Goal: Download file/media

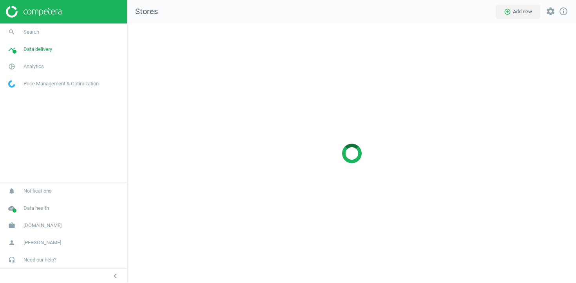
scroll to position [260, 449]
click at [33, 56] on link "timeline Data delivery" at bounding box center [63, 49] width 127 height 17
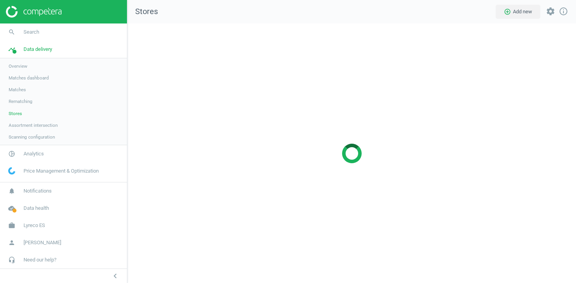
click at [18, 114] on span "Stores" at bounding box center [15, 113] width 13 height 6
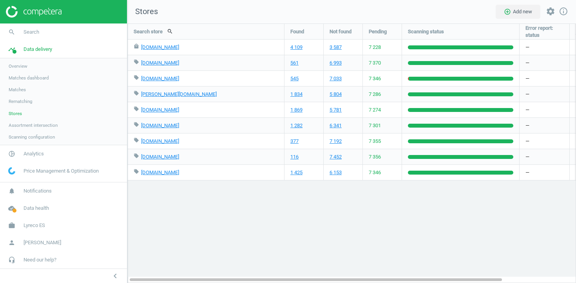
click at [33, 136] on span "Scanning configuration" at bounding box center [32, 137] width 46 height 6
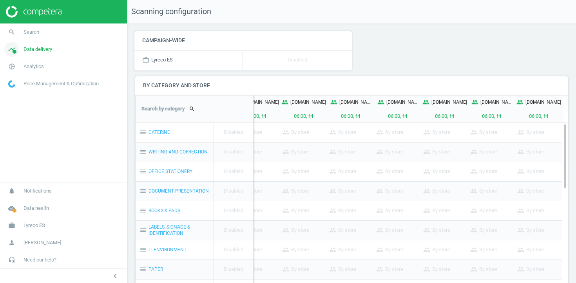
click at [48, 52] on span "Data delivery" at bounding box center [38, 49] width 29 height 7
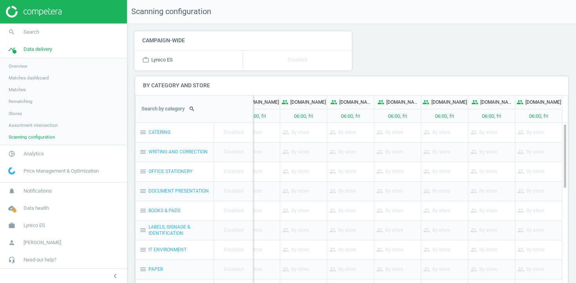
click at [16, 119] on link "Stores" at bounding box center [63, 114] width 127 height 12
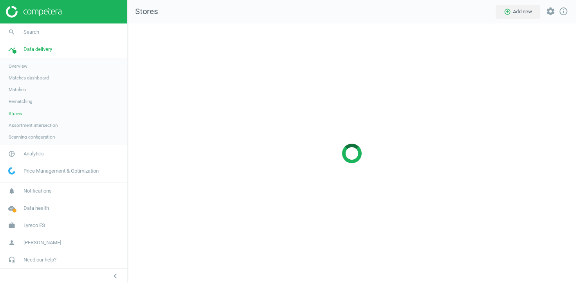
scroll to position [260, 449]
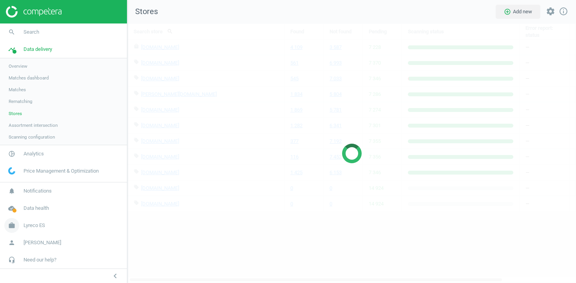
click at [39, 226] on span "Lyreco ES" at bounding box center [35, 225] width 22 height 7
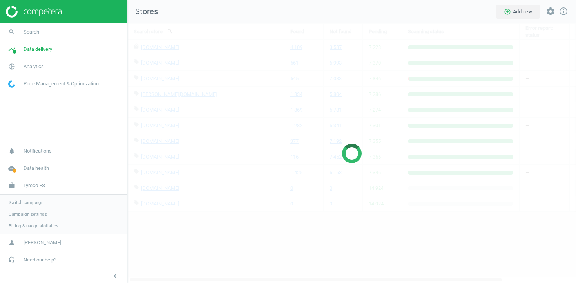
click at [43, 213] on span "Campaign settings" at bounding box center [28, 214] width 38 height 6
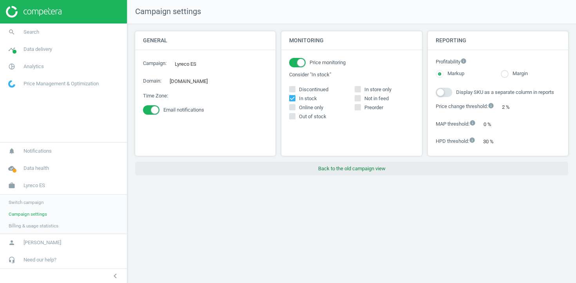
click at [343, 171] on button "Back to the old campaign view" at bounding box center [351, 169] width 433 height 14
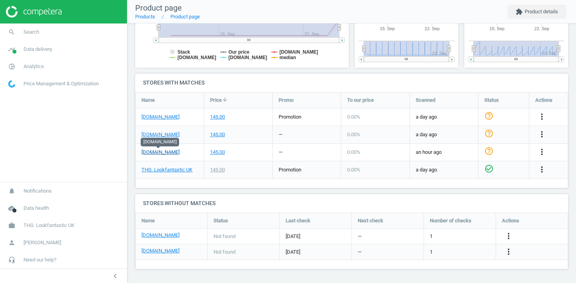
click at [159, 151] on link "sephora.co.uk" at bounding box center [160, 152] width 38 height 7
click at [153, 17] on link "Products" at bounding box center [145, 17] width 20 height 6
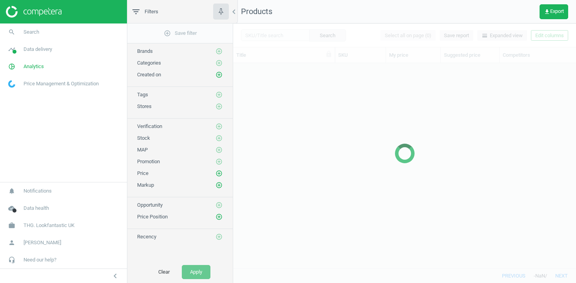
scroll to position [205, 343]
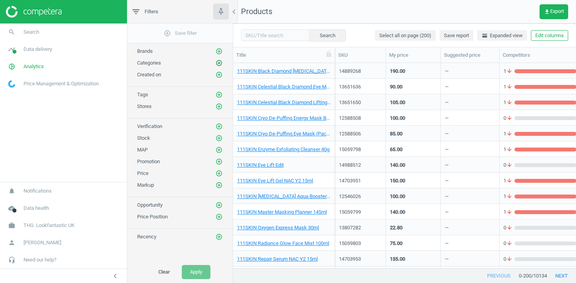
click at [220, 61] on icon "add_circle_outline" at bounding box center [218, 63] width 7 height 7
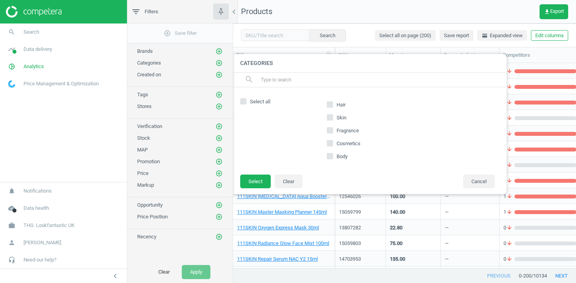
click at [327, 129] on input "Fragrance" at bounding box center [329, 130] width 5 height 5
checkbox input "true"
click at [255, 179] on button "Select" at bounding box center [255, 182] width 31 height 14
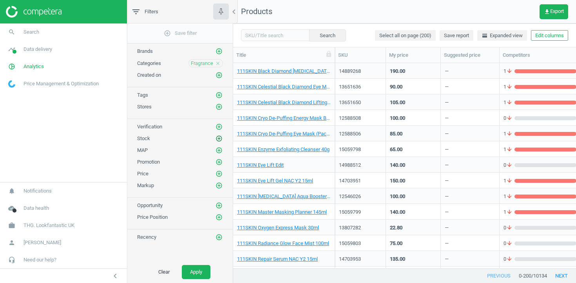
click at [218, 140] on icon "add_circle_outline" at bounding box center [218, 138] width 7 height 7
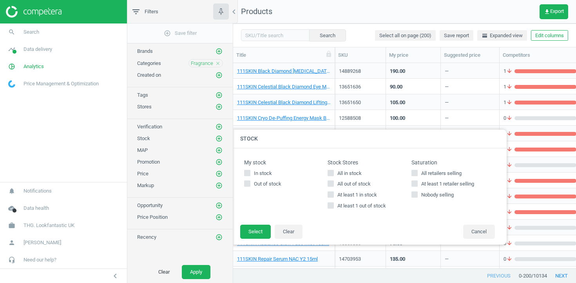
click at [219, 100] on div "Stores add_circle_outline" at bounding box center [179, 105] width 105 height 12
click at [219, 102] on div "Stores add_circle_outline" at bounding box center [179, 105] width 105 height 12
click at [219, 106] on icon "add_circle_outline" at bounding box center [218, 106] width 7 height 7
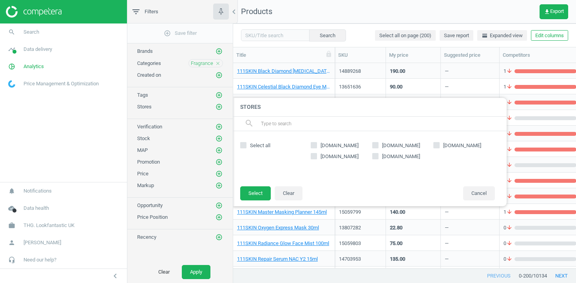
click at [383, 142] on span "[DOMAIN_NAME]" at bounding box center [400, 145] width 41 height 7
click at [378, 143] on input "[DOMAIN_NAME]" at bounding box center [375, 145] width 5 height 5
checkbox input "true"
click at [260, 189] on button "Select" at bounding box center [255, 193] width 31 height 14
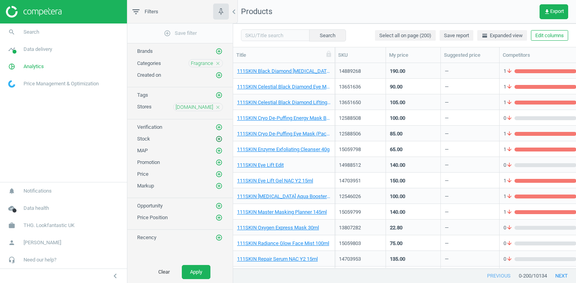
click at [218, 138] on icon "add_circle_outline" at bounding box center [218, 139] width 7 height 7
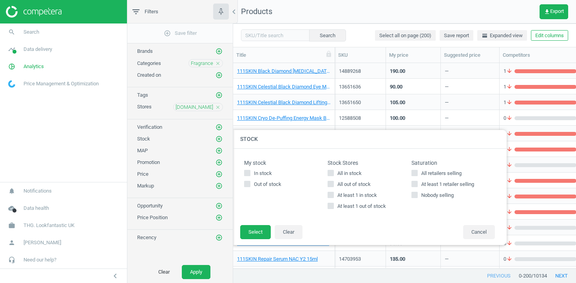
click at [342, 194] on span "At least 1 in stock" at bounding box center [357, 195] width 43 height 7
click at [333, 194] on input "At least 1 in stock" at bounding box center [330, 195] width 5 height 5
checkbox input "true"
click at [245, 228] on button "Select" at bounding box center [255, 232] width 31 height 14
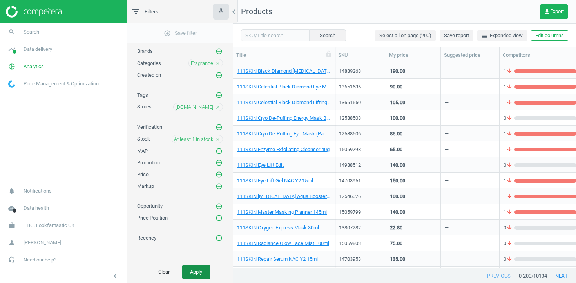
click at [205, 269] on button "Apply" at bounding box center [196, 272] width 29 height 14
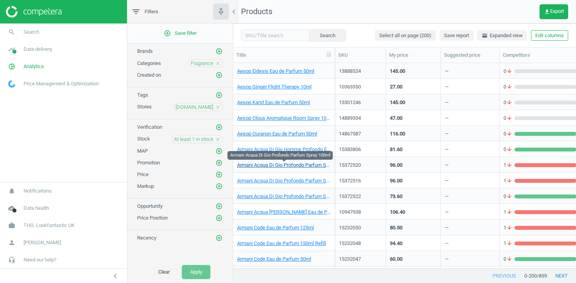
click at [281, 167] on link "Armani Acqua Di Gio Profondo Parfum Spray 100ml" at bounding box center [284, 165] width 94 height 7
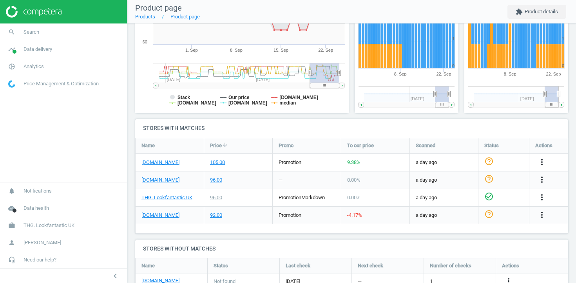
scroll to position [170, 0]
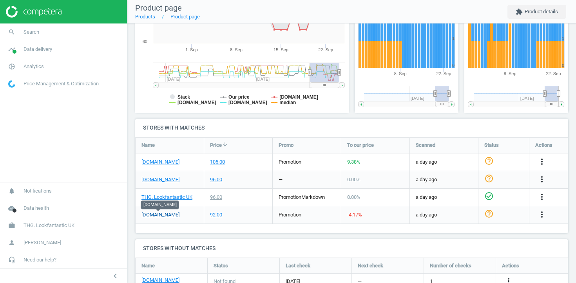
click at [155, 217] on link "[DOMAIN_NAME]" at bounding box center [160, 215] width 38 height 7
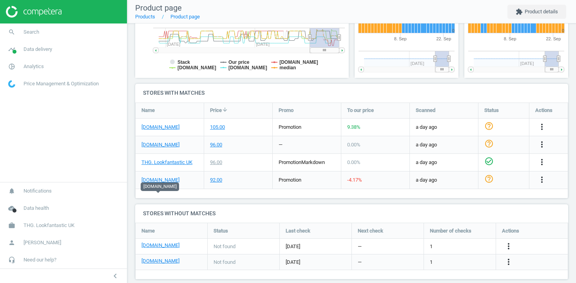
scroll to position [167, 0]
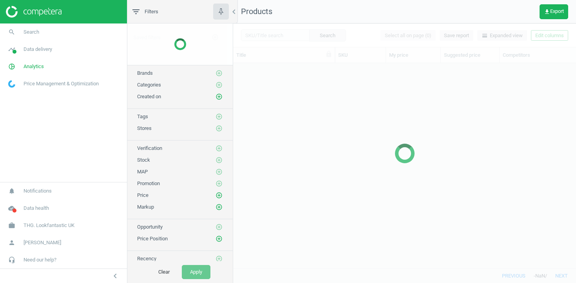
scroll to position [205, 343]
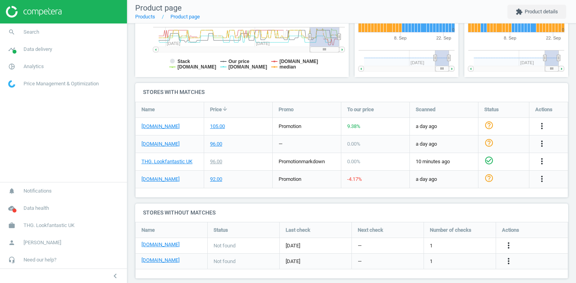
scroll to position [215, 0]
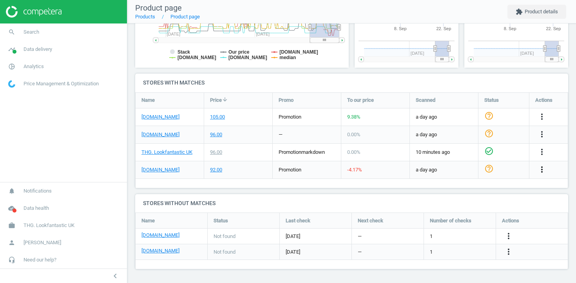
click at [540, 170] on icon "more_vert" at bounding box center [541, 169] width 9 height 9
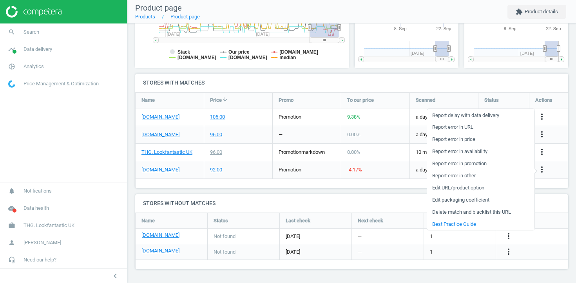
click at [476, 188] on link "Edit URL/product option" at bounding box center [480, 188] width 107 height 12
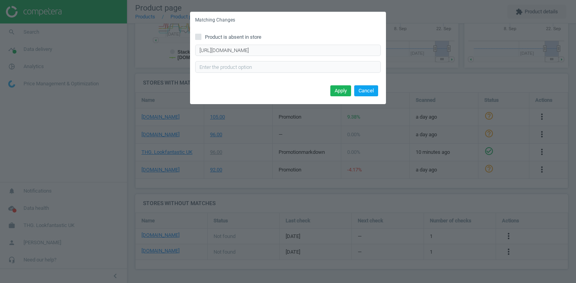
click at [365, 93] on button "Cancel" at bounding box center [366, 90] width 24 height 11
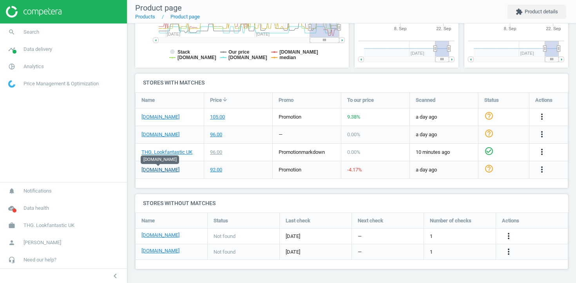
click at [167, 171] on link "[DOMAIN_NAME]" at bounding box center [160, 169] width 38 height 7
click at [165, 133] on link "[DOMAIN_NAME]" at bounding box center [160, 134] width 38 height 7
click at [538, 167] on icon "more_vert" at bounding box center [541, 169] width 9 height 9
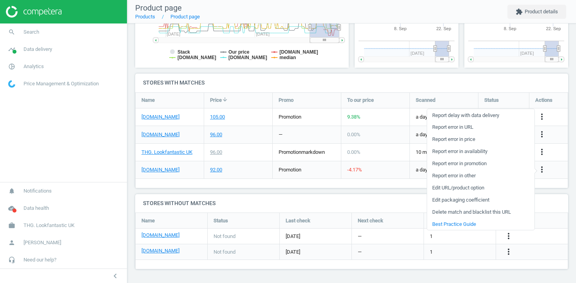
click at [477, 128] on link "Report error in URL" at bounding box center [480, 127] width 107 height 12
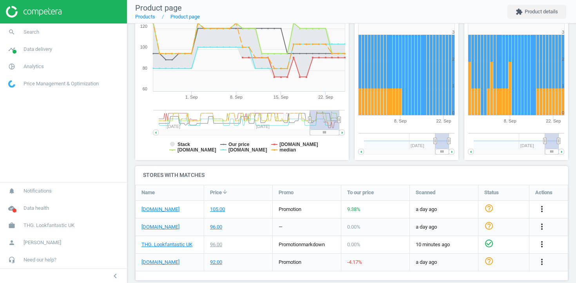
scroll to position [0, 0]
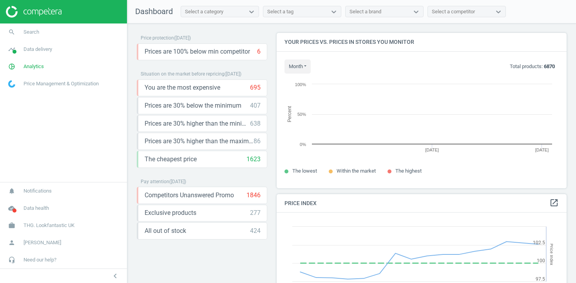
scroll to position [156, 290]
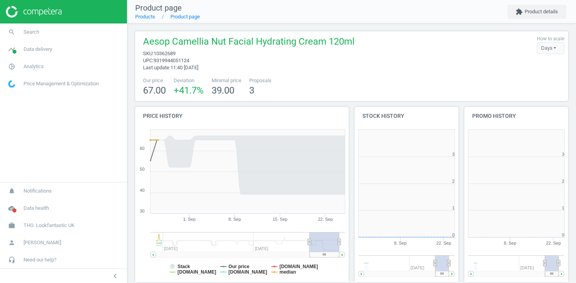
scroll to position [157, 104]
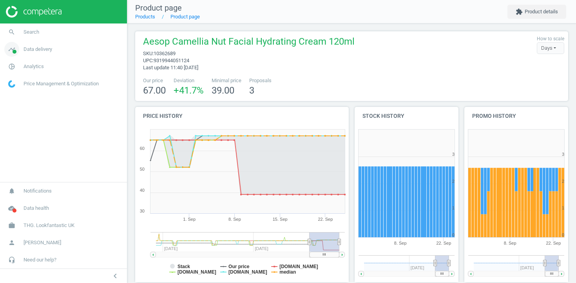
click at [45, 47] on span "Data delivery" at bounding box center [38, 49] width 29 height 7
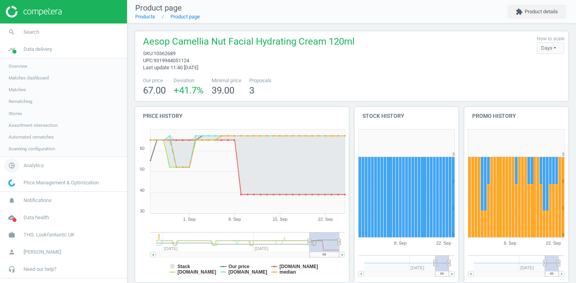
click at [29, 170] on link "pie_chart_outlined Analytics" at bounding box center [63, 165] width 127 height 17
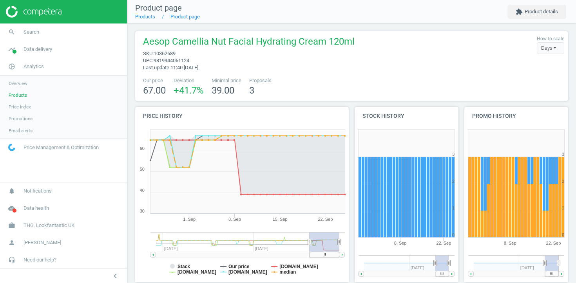
click at [24, 94] on span "Products" at bounding box center [18, 95] width 18 height 6
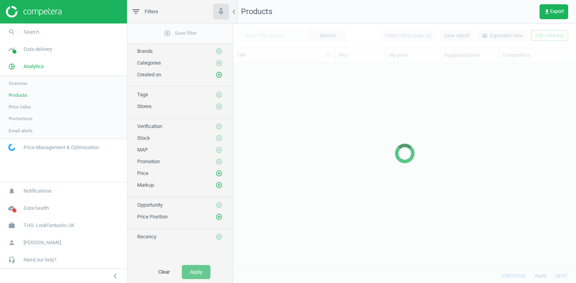
scroll to position [205, 343]
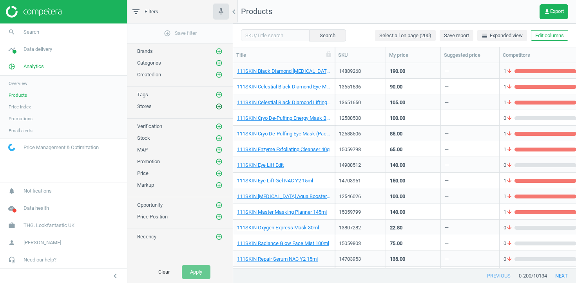
click at [218, 106] on icon "add_circle_outline" at bounding box center [218, 106] width 7 height 7
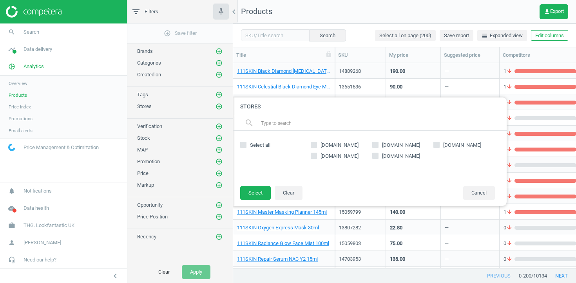
click at [395, 142] on span "[DOMAIN_NAME]" at bounding box center [400, 145] width 41 height 7
click at [378, 142] on input "[DOMAIN_NAME]" at bounding box center [375, 144] width 5 height 5
checkbox input "true"
click at [255, 190] on button "Select" at bounding box center [255, 193] width 31 height 14
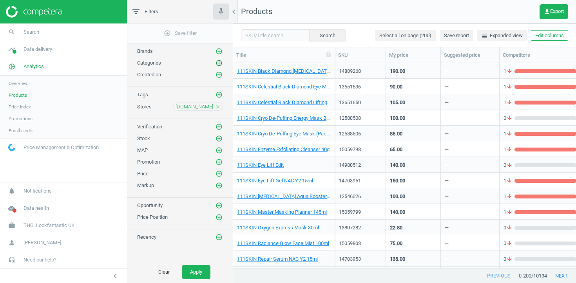
click at [220, 64] on icon "add_circle_outline" at bounding box center [218, 63] width 7 height 7
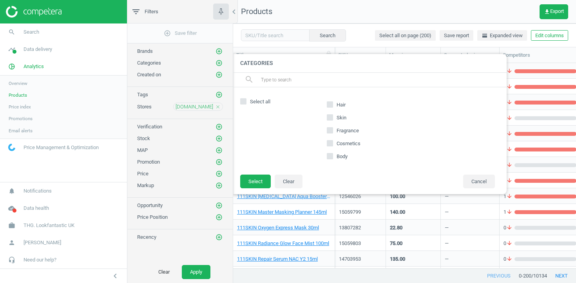
click at [340, 131] on span "Fragrance" at bounding box center [347, 130] width 25 height 7
click at [333, 131] on input "Fragrance" at bounding box center [329, 130] width 5 height 5
checkbox input "true"
click at [273, 176] on footer "Select Clear Cancel" at bounding box center [369, 184] width 274 height 20
click at [262, 179] on button "Select" at bounding box center [255, 182] width 31 height 14
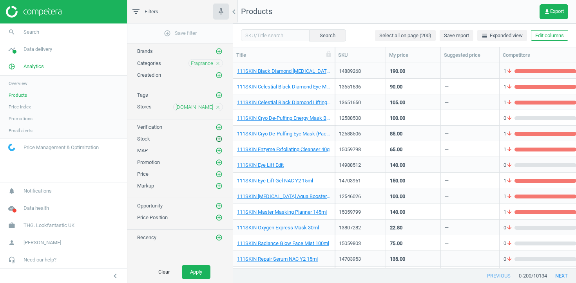
click at [217, 140] on icon "add_circle_outline" at bounding box center [218, 139] width 7 height 7
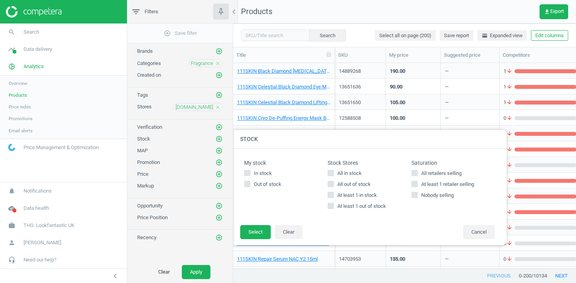
click at [340, 197] on span "At least 1 in stock" at bounding box center [357, 195] width 43 height 7
click at [333, 197] on input "At least 1 in stock" at bounding box center [330, 195] width 5 height 5
checkbox input "true"
click at [259, 230] on button "Select" at bounding box center [255, 232] width 31 height 14
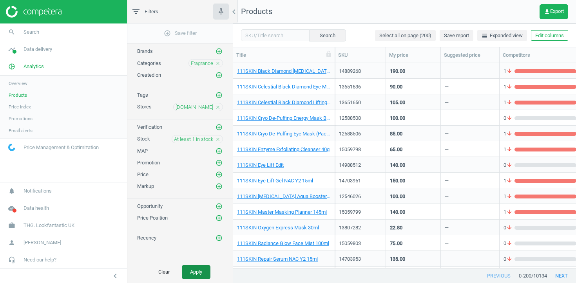
click at [202, 267] on button "Apply" at bounding box center [196, 272] width 29 height 14
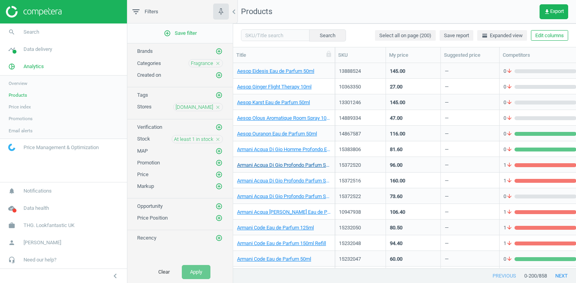
click at [308, 162] on link "Armani Acqua Di Gio Profondo Parfum Spray 100ml" at bounding box center [284, 165] width 94 height 7
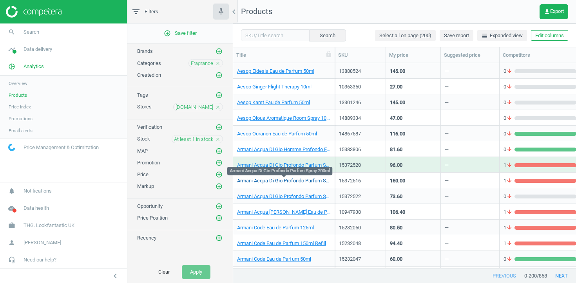
click at [302, 179] on link "Armani Acqua Di Gio Profondo Parfum Spray 200ml" at bounding box center [284, 180] width 94 height 7
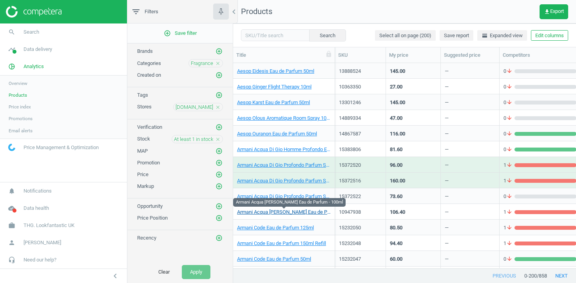
click at [299, 214] on link "Armani Acqua Di Gioia Eau de Parfum - 100ml" at bounding box center [284, 212] width 94 height 7
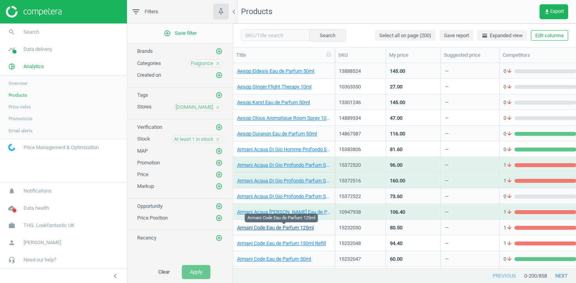
click at [299, 231] on link "Armani Code Eau de Parfum 125ml" at bounding box center [275, 227] width 77 height 7
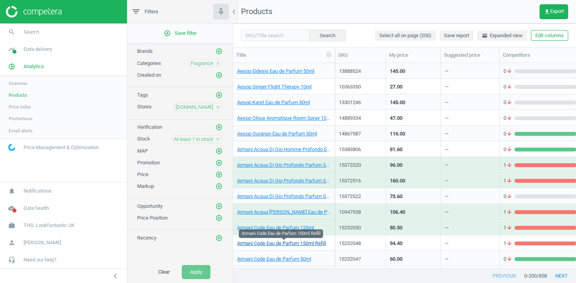
click at [298, 244] on link "Armani Code Eau de Parfum 150ml Refill" at bounding box center [281, 243] width 89 height 7
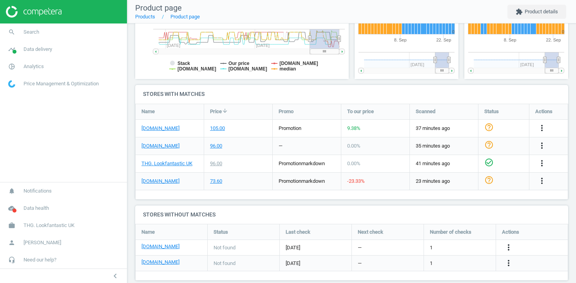
scroll to position [203, 0]
click at [170, 180] on link "[DOMAIN_NAME]" at bounding box center [160, 181] width 38 height 7
click at [162, 144] on link "[DOMAIN_NAME]" at bounding box center [160, 146] width 38 height 7
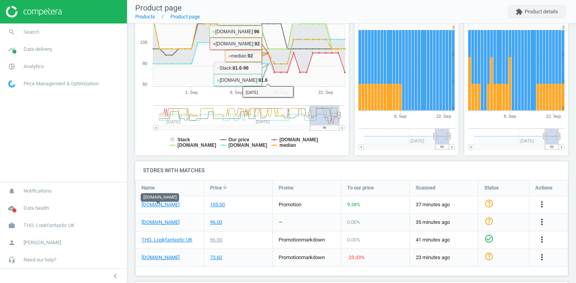
scroll to position [142, 0]
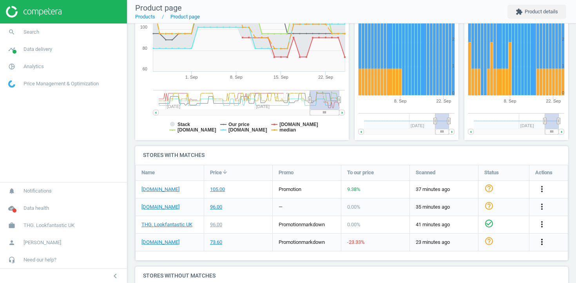
click at [541, 242] on icon "more_vert" at bounding box center [541, 241] width 9 height 9
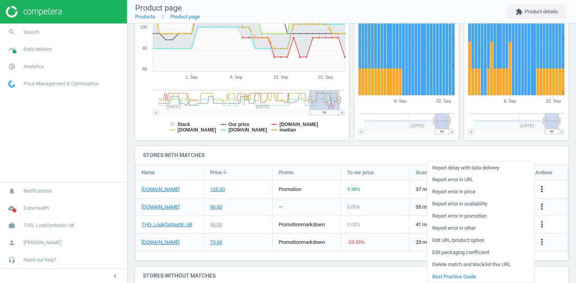
click at [466, 179] on link "Report error in URL" at bounding box center [480, 180] width 107 height 12
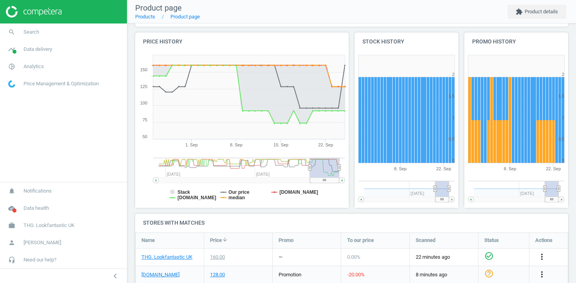
scroll to position [213, 0]
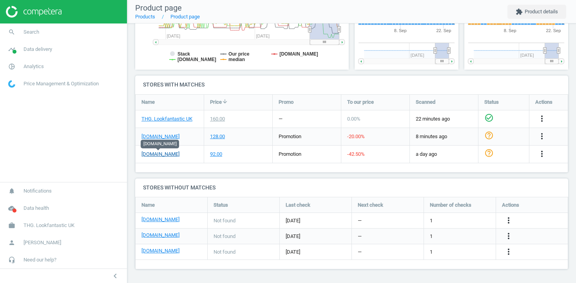
click at [157, 154] on link "[DOMAIN_NAME]" at bounding box center [160, 154] width 38 height 7
click at [543, 154] on icon "more_vert" at bounding box center [541, 153] width 9 height 9
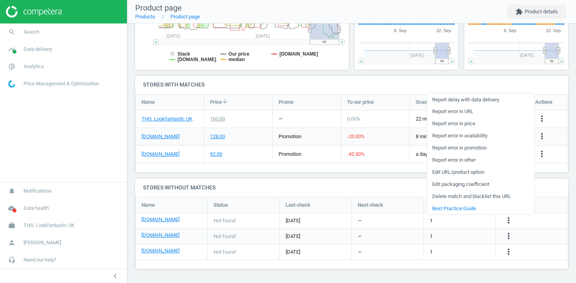
click at [468, 112] on link "Report error in URL" at bounding box center [480, 111] width 107 height 12
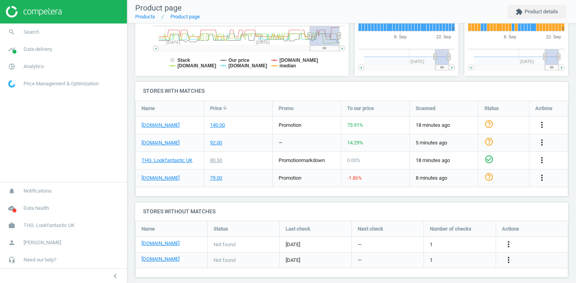
scroll to position [206, 0]
click at [164, 177] on link "[DOMAIN_NAME]" at bounding box center [160, 178] width 38 height 7
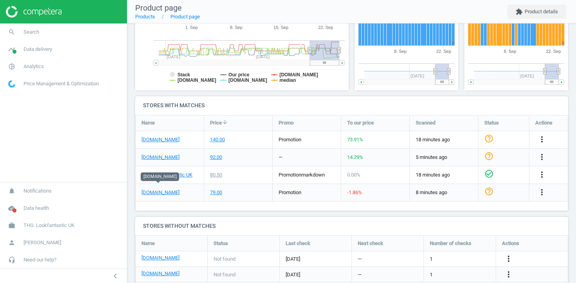
scroll to position [198, 0]
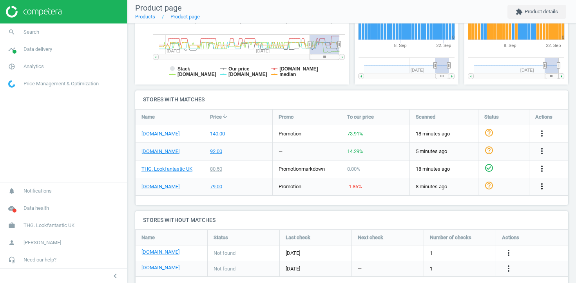
click at [539, 186] on icon "more_vert" at bounding box center [541, 186] width 9 height 9
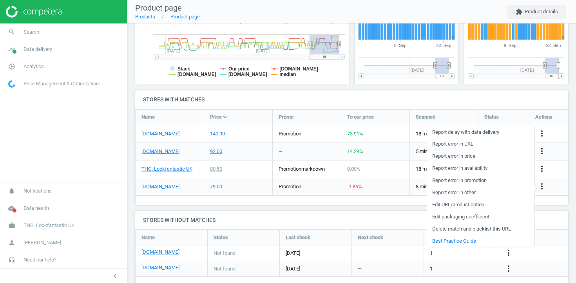
click at [470, 144] on link "Report error in URL" at bounding box center [480, 144] width 107 height 12
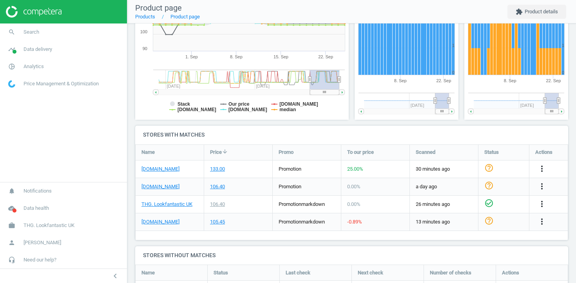
scroll to position [215, 0]
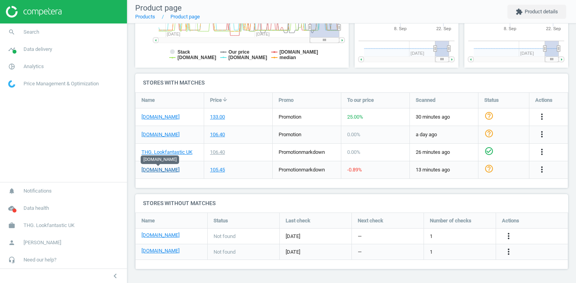
click at [168, 171] on link "[DOMAIN_NAME]" at bounding box center [160, 169] width 38 height 7
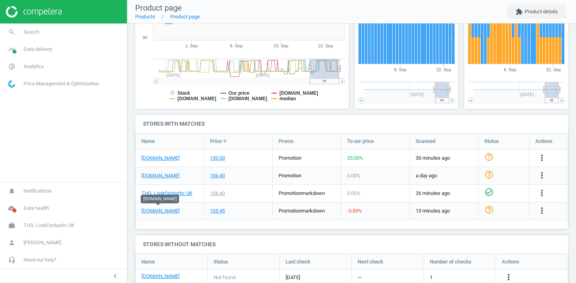
scroll to position [175, 0]
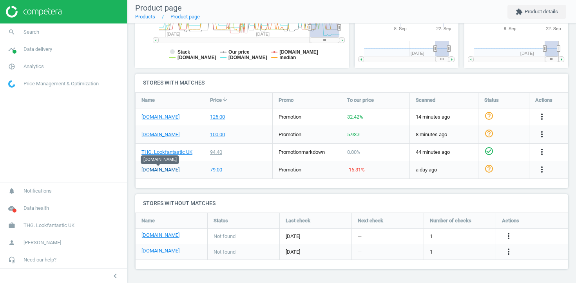
click at [170, 168] on link "[DOMAIN_NAME]" at bounding box center [160, 169] width 38 height 7
click at [539, 169] on icon "more_vert" at bounding box center [541, 169] width 9 height 9
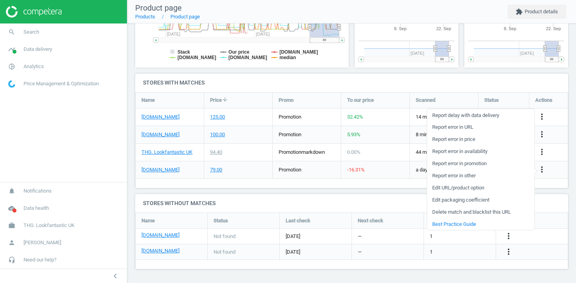
click at [479, 186] on link "Edit URL/product option" at bounding box center [480, 188] width 107 height 12
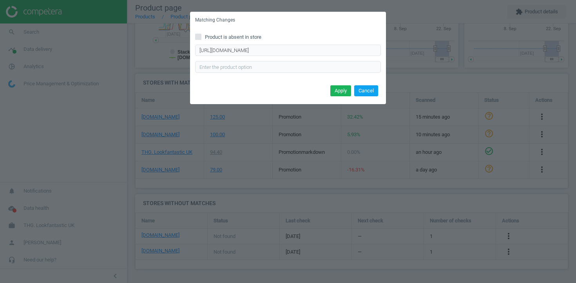
click at [367, 92] on button "Cancel" at bounding box center [366, 90] width 24 height 11
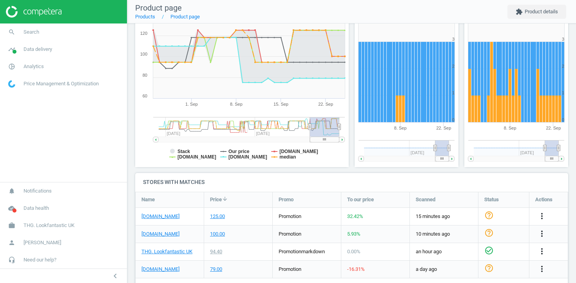
scroll to position [183, 0]
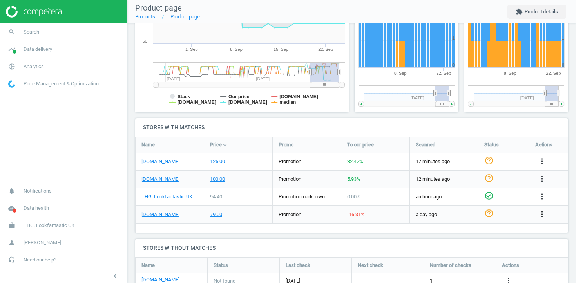
click at [543, 214] on icon "more_vert" at bounding box center [541, 214] width 9 height 9
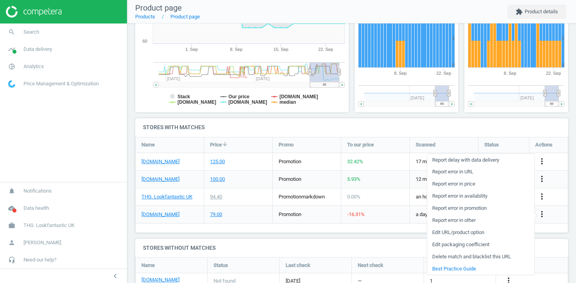
click at [481, 233] on link "Edit URL/product option" at bounding box center [480, 233] width 107 height 12
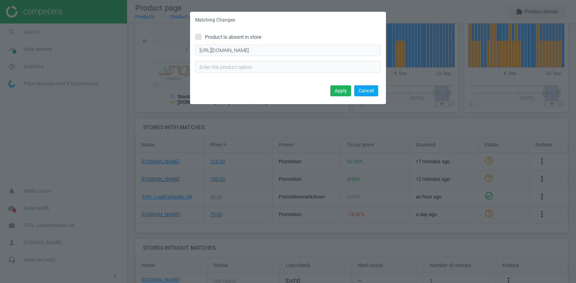
click at [371, 90] on button "Cancel" at bounding box center [366, 90] width 24 height 11
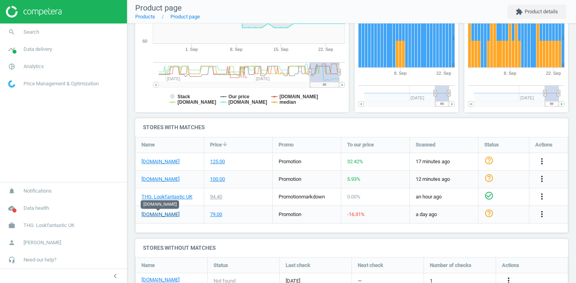
click at [168, 215] on link "[DOMAIN_NAME]" at bounding box center [160, 214] width 38 height 7
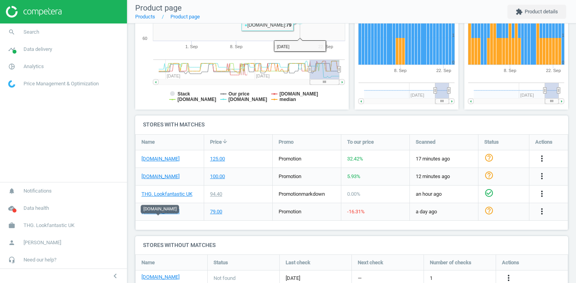
scroll to position [177, 0]
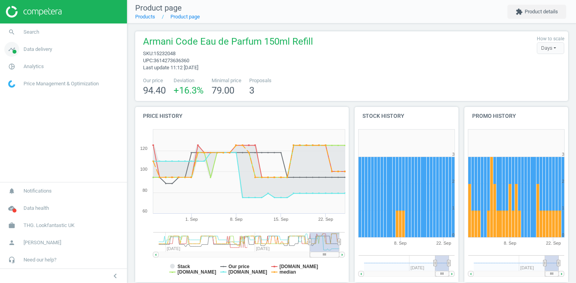
click at [34, 51] on span "Data delivery" at bounding box center [38, 49] width 29 height 7
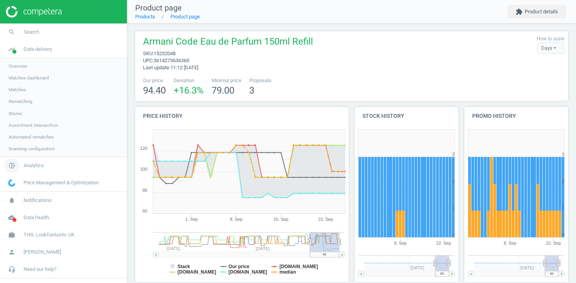
click at [28, 166] on span "Analytics" at bounding box center [34, 165] width 20 height 7
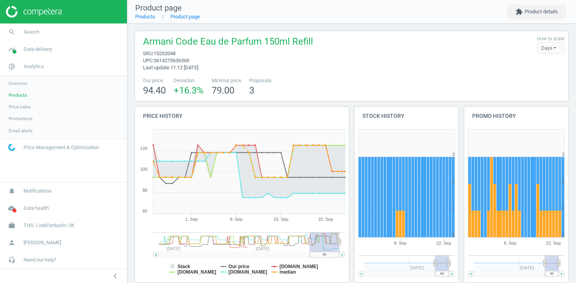
click at [22, 96] on span "Products" at bounding box center [18, 95] width 18 height 6
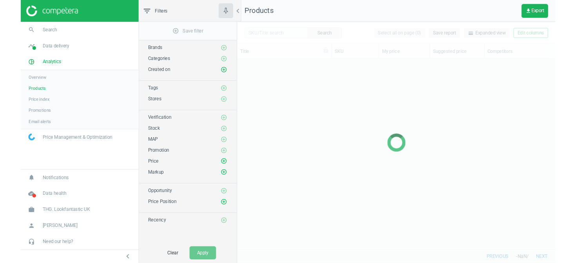
scroll to position [205, 343]
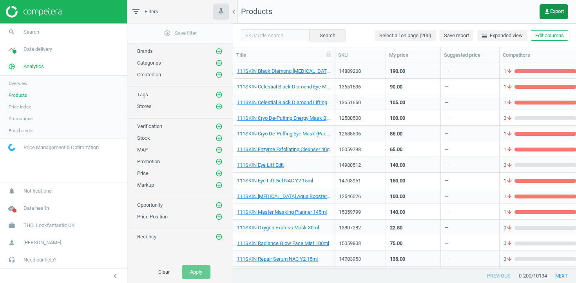
click at [554, 11] on span "get_app Export" at bounding box center [554, 12] width 20 height 6
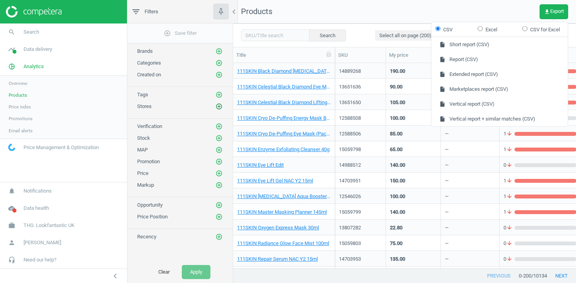
click at [221, 105] on icon "add_circle_outline" at bounding box center [218, 106] width 7 height 7
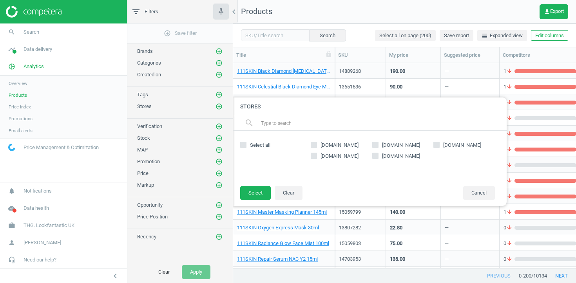
click at [404, 147] on span "[DOMAIN_NAME]" at bounding box center [400, 145] width 41 height 7
click at [378, 147] on input "[DOMAIN_NAME]" at bounding box center [375, 144] width 5 height 5
checkbox input "true"
click at [253, 193] on button "Select" at bounding box center [255, 193] width 31 height 14
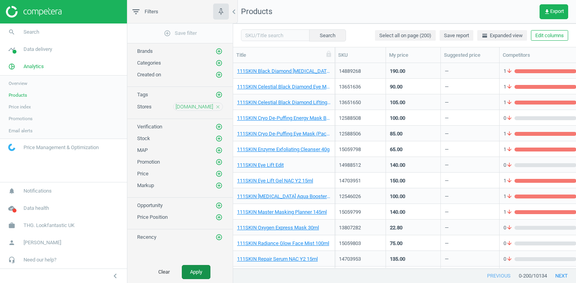
click at [203, 271] on button "Apply" at bounding box center [196, 272] width 29 height 14
click at [555, 9] on span "get_app Export" at bounding box center [554, 12] width 20 height 6
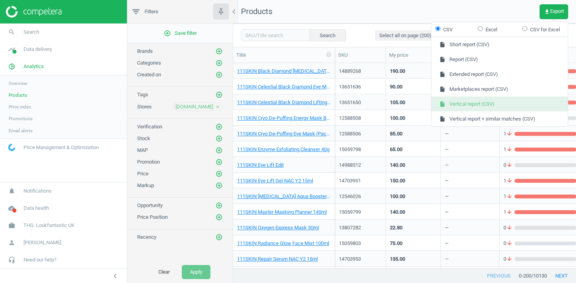
click at [486, 104] on button "insert_drive_file Vertical report (CSV)" at bounding box center [499, 104] width 136 height 15
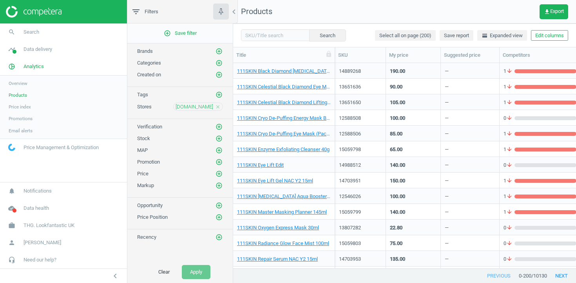
click at [557, 3] on nav "Products get_app Export" at bounding box center [404, 12] width 343 height 24
click at [556, 11] on span "get_app Export" at bounding box center [554, 12] width 20 height 6
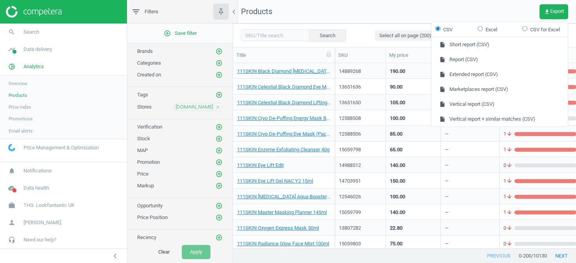
scroll to position [185, 343]
click at [31, 201] on link "work THG. Lookfantastic UK" at bounding box center [63, 205] width 127 height 17
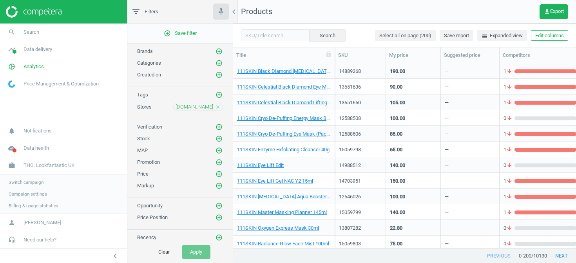
click at [30, 183] on span "Switch campaign" at bounding box center [26, 182] width 35 height 6
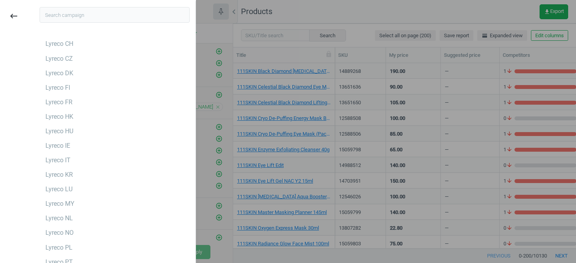
scroll to position [1389, 0]
